Goal: Information Seeking & Learning: Find specific fact

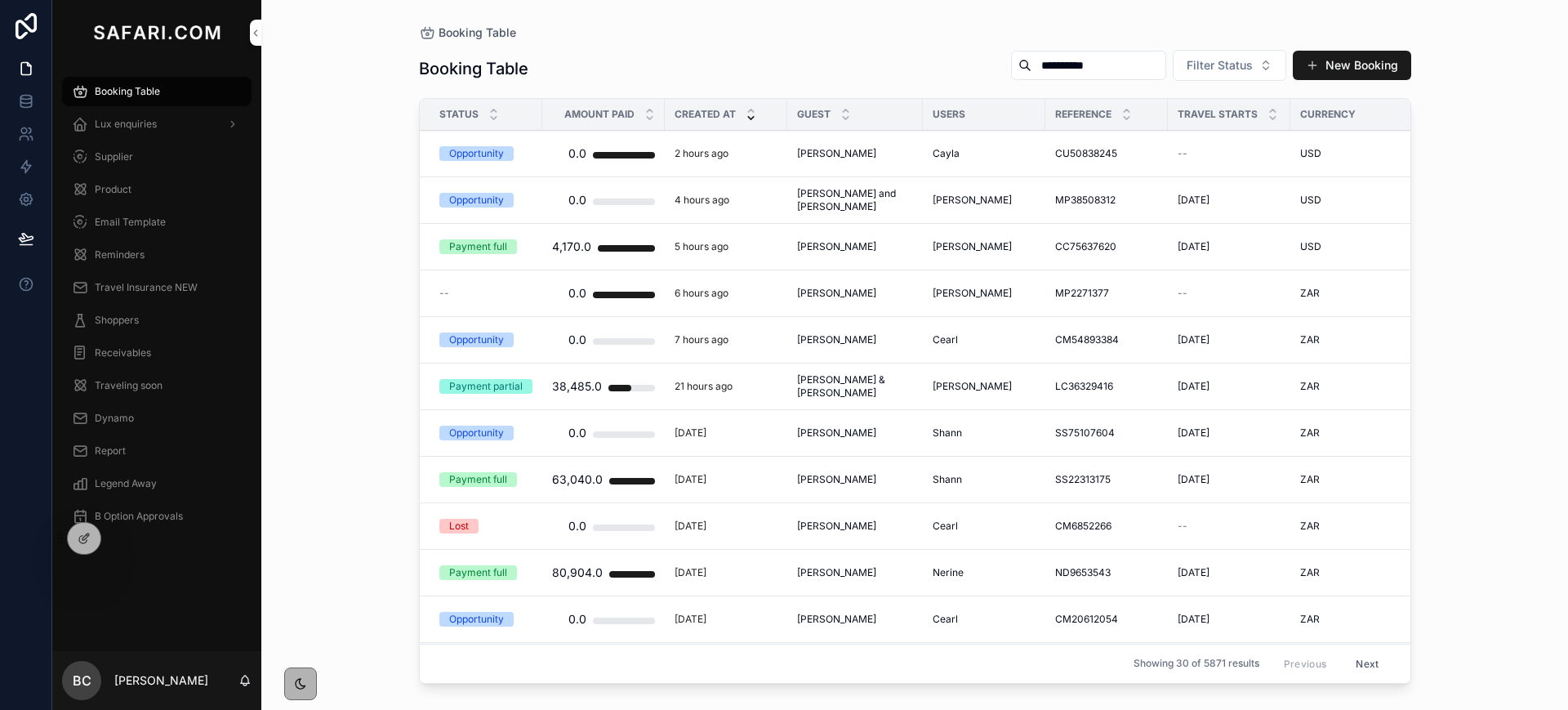
click at [1041, 63] on input "**********" at bounding box center [1099, 65] width 134 height 23
type input "****"
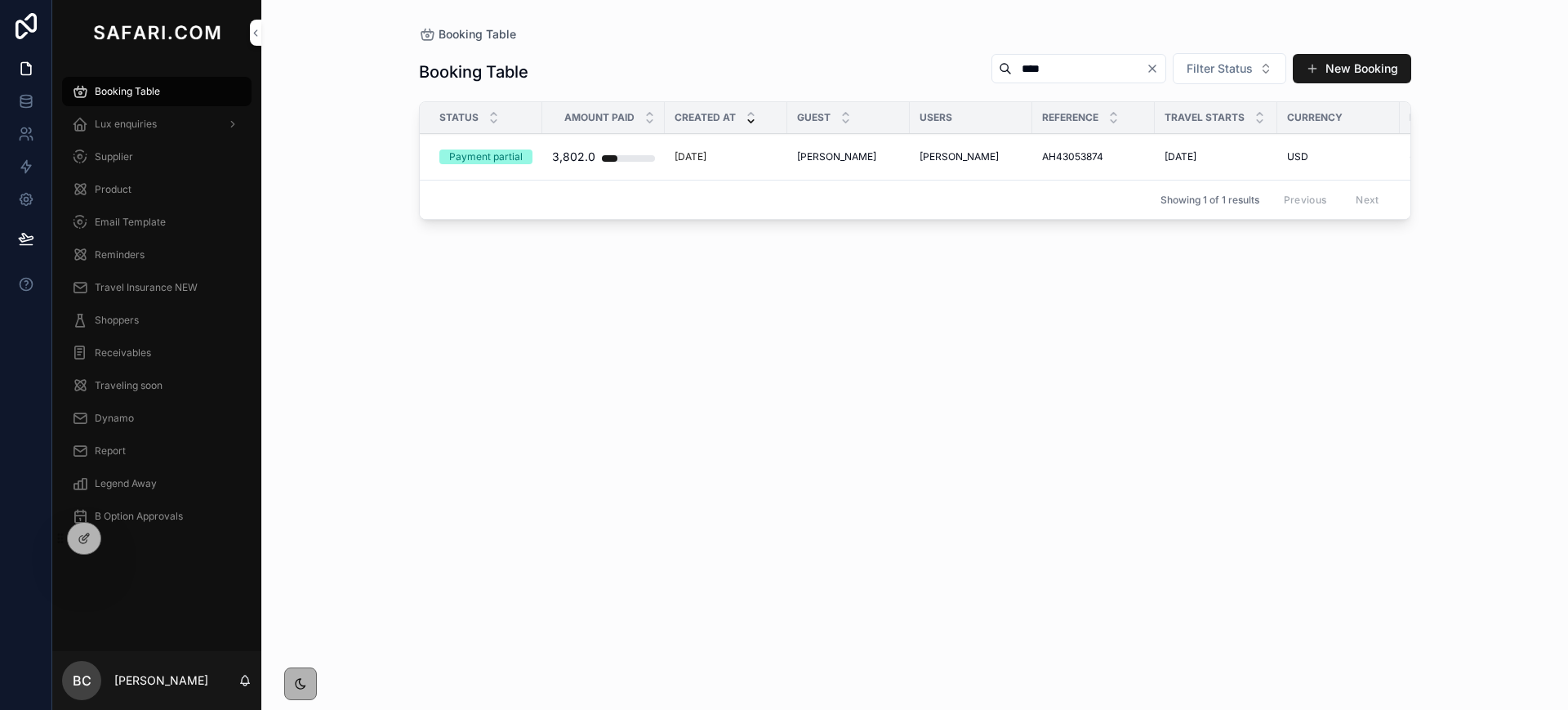
click at [823, 158] on span "[PERSON_NAME]" at bounding box center [837, 157] width 79 height 13
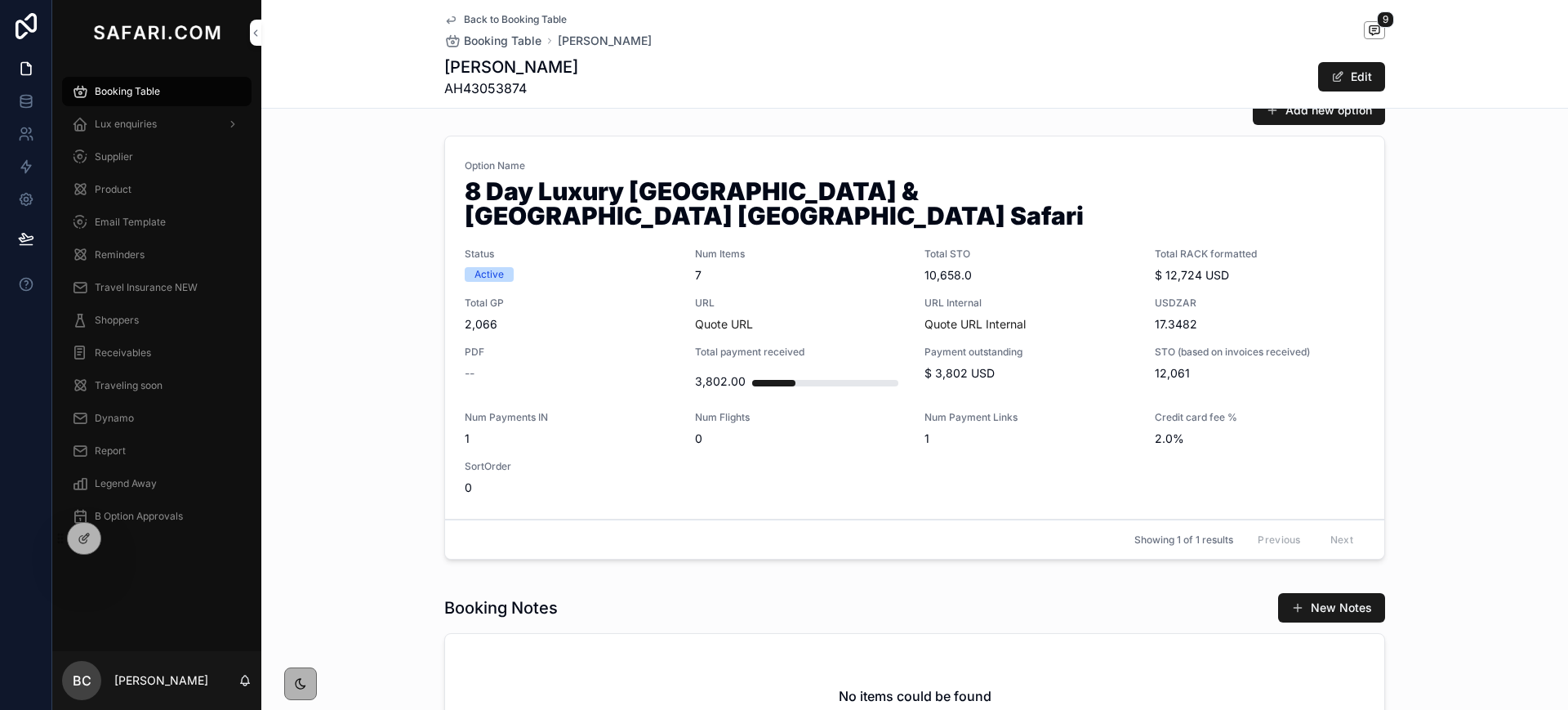
scroll to position [844, 0]
click at [451, 23] on link "Back to Booking Table" at bounding box center [505, 20] width 122 height 13
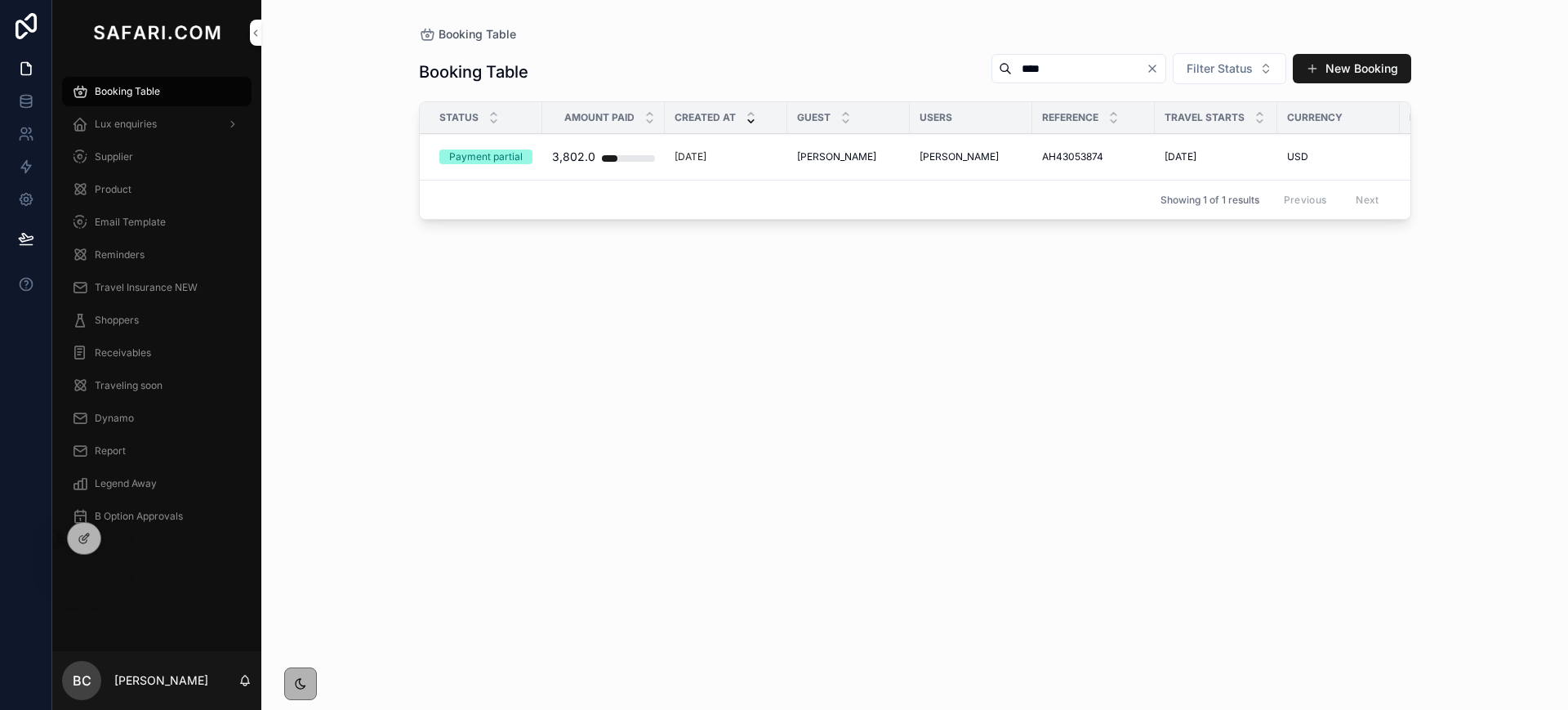
click at [850, 156] on div "[PERSON_NAME] [PERSON_NAME]" at bounding box center [849, 157] width 103 height 13
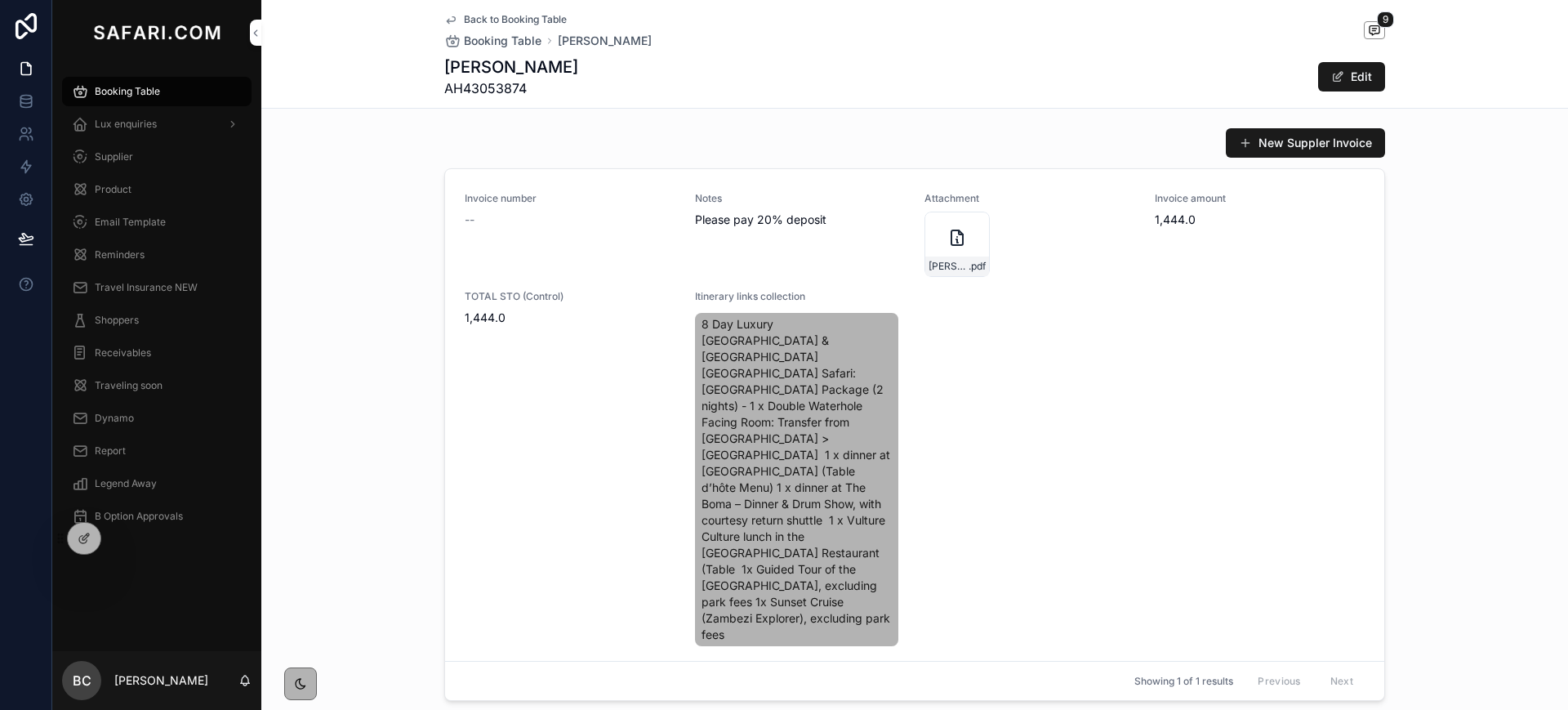
scroll to position [2172, 0]
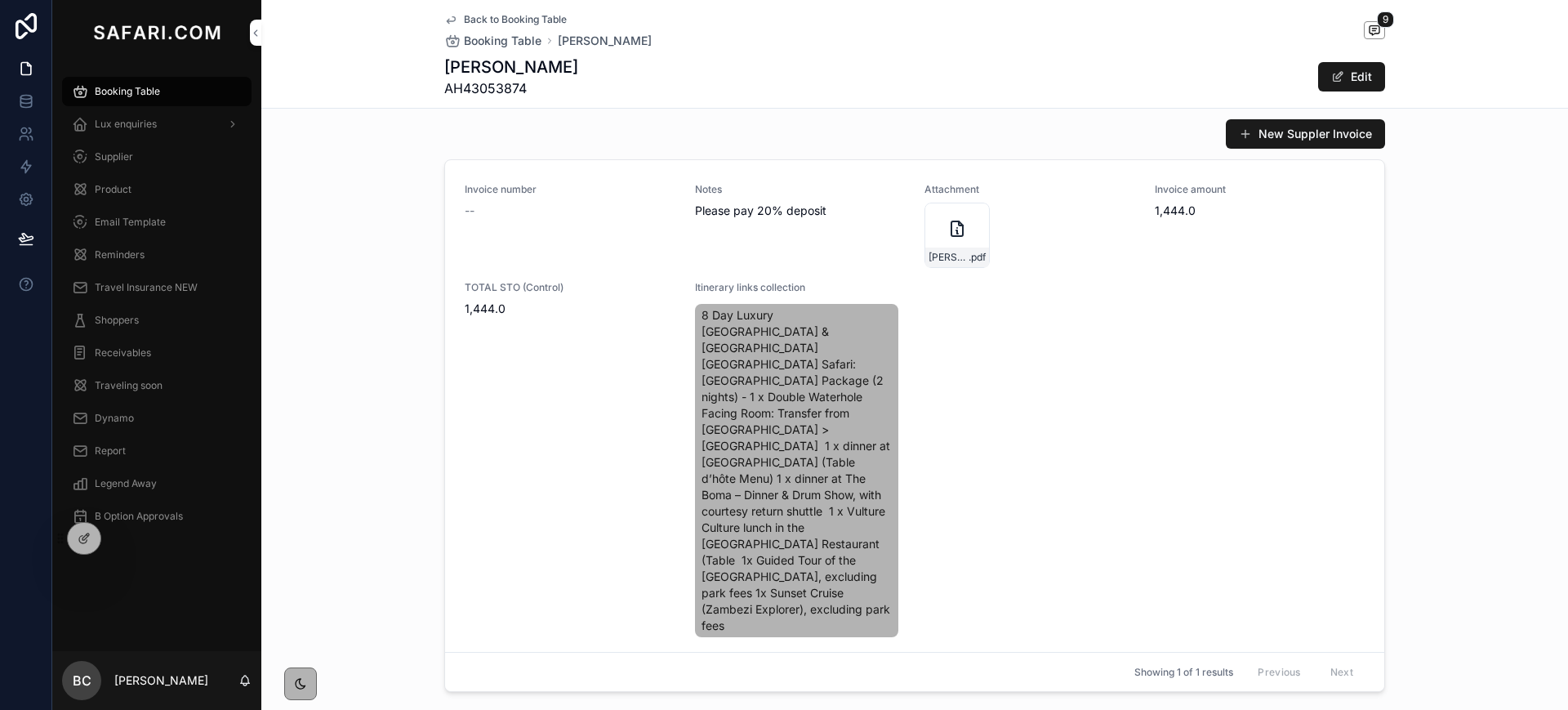
click at [927, 202] on div "[PERSON_NAME]-x-2-In-[DATE] .pdf" at bounding box center [957, 235] width 65 height 65
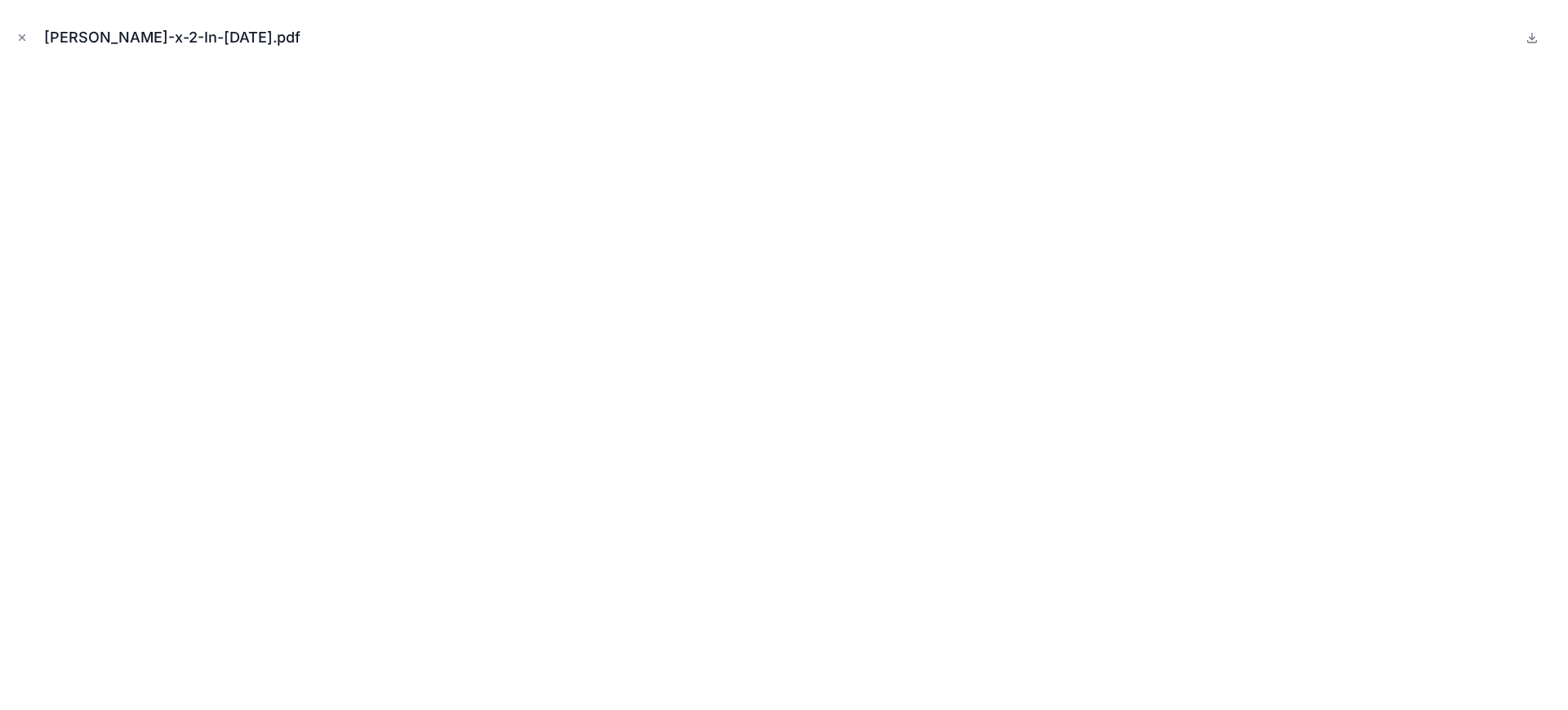
click at [17, 32] on icon "Close modal" at bounding box center [22, 37] width 11 height 11
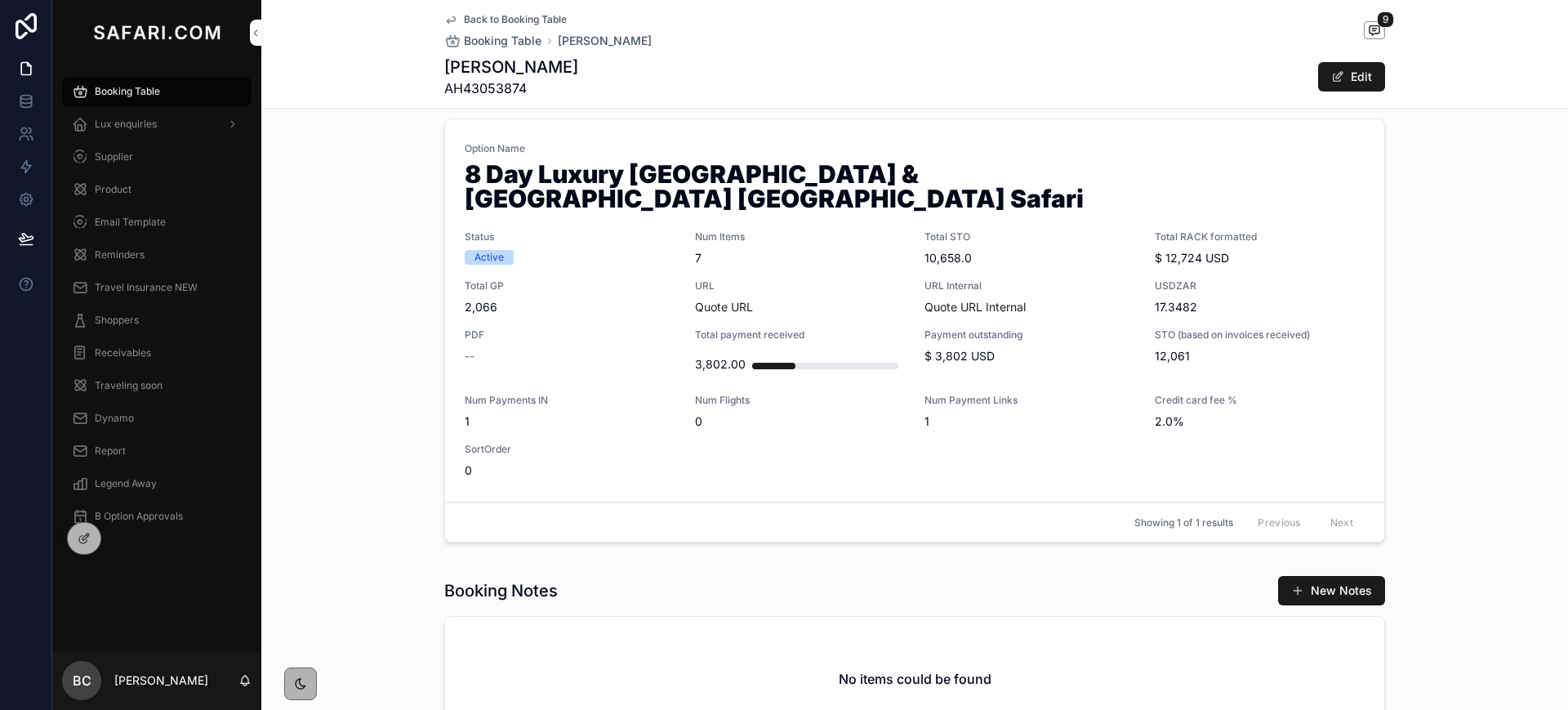
scroll to position [816, 0]
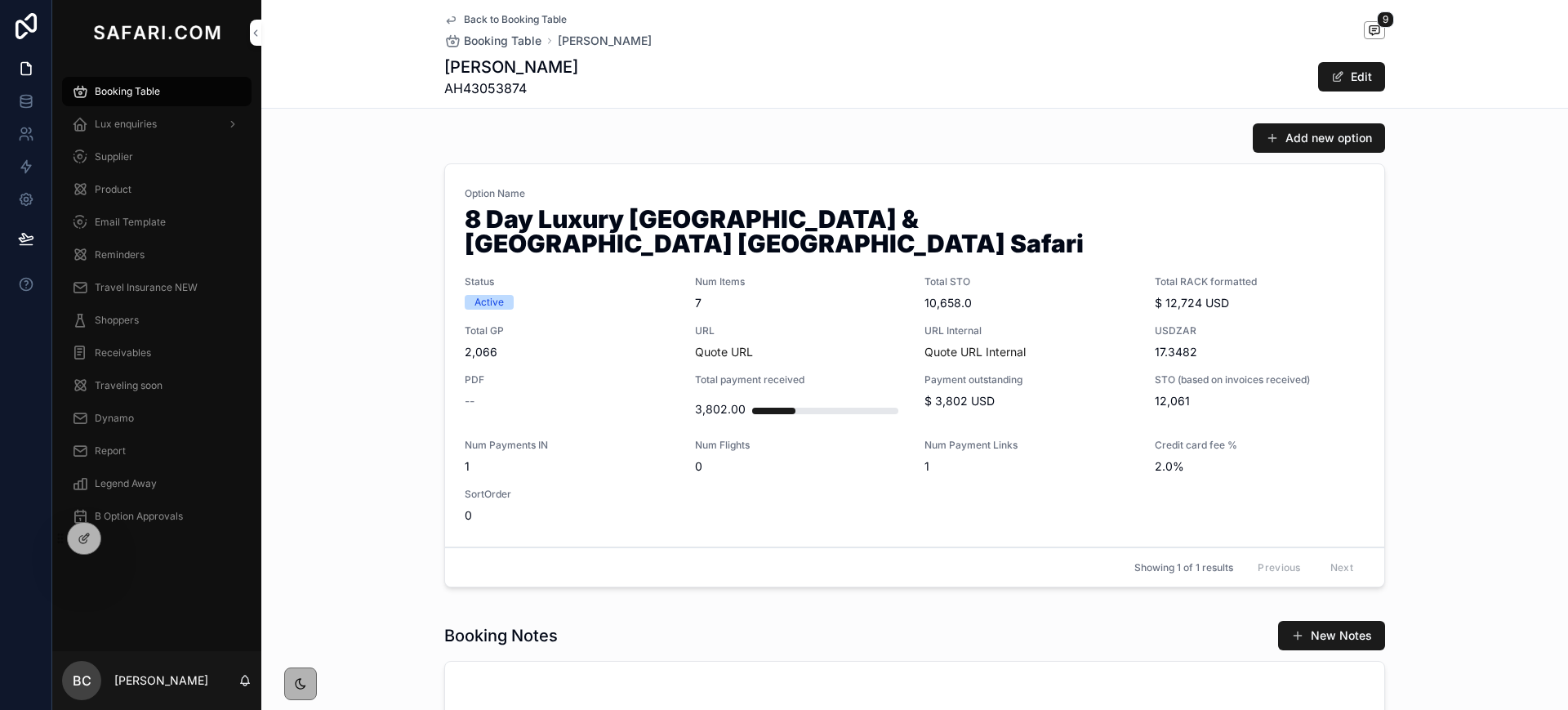
click at [593, 325] on span "Total GP" at bounding box center [570, 331] width 211 height 13
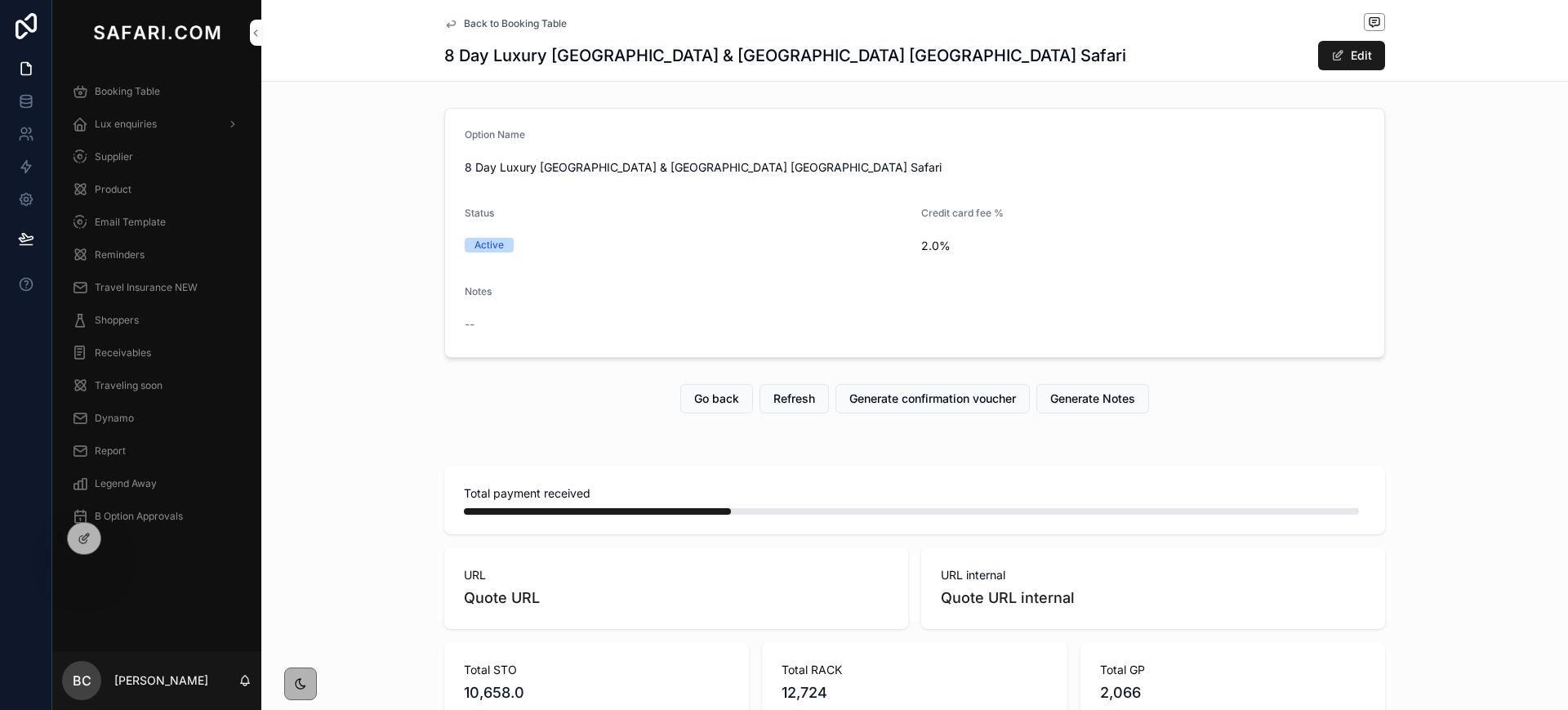
click at [451, 17] on link "Back to Booking Table" at bounding box center [505, 23] width 122 height 13
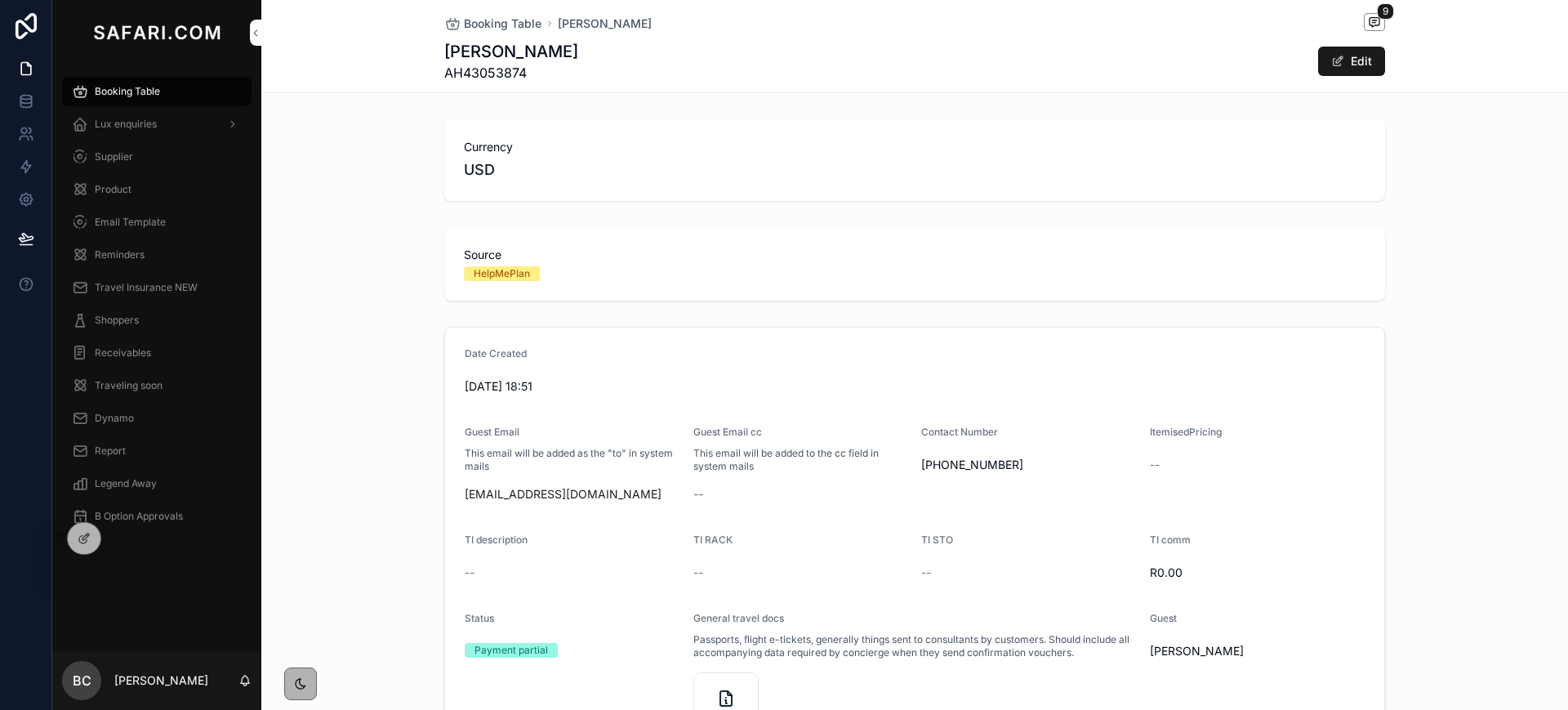
click at [478, 77] on span "AH43053874" at bounding box center [511, 72] width 134 height 20
copy span "AH43053874"
